Goal: Find specific page/section: Find specific page/section

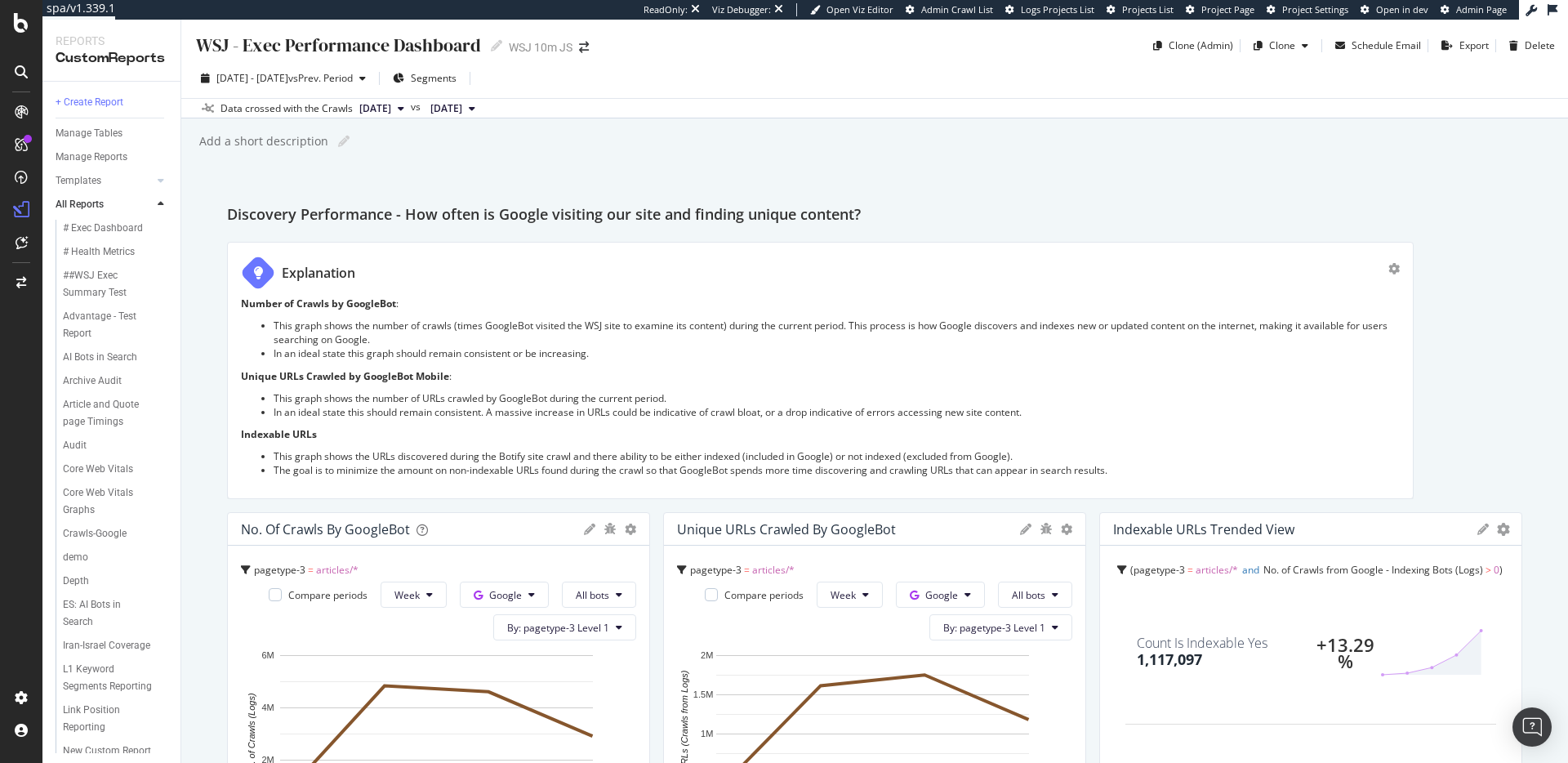
click at [797, 165] on div "WSJ - Exec Performance Dashboard WSJ - Exec Performance Dashboard WSJ 10m JS Cl…" at bounding box center [874, 391] width 1387 height 743
